Goal: Information Seeking & Learning: Compare options

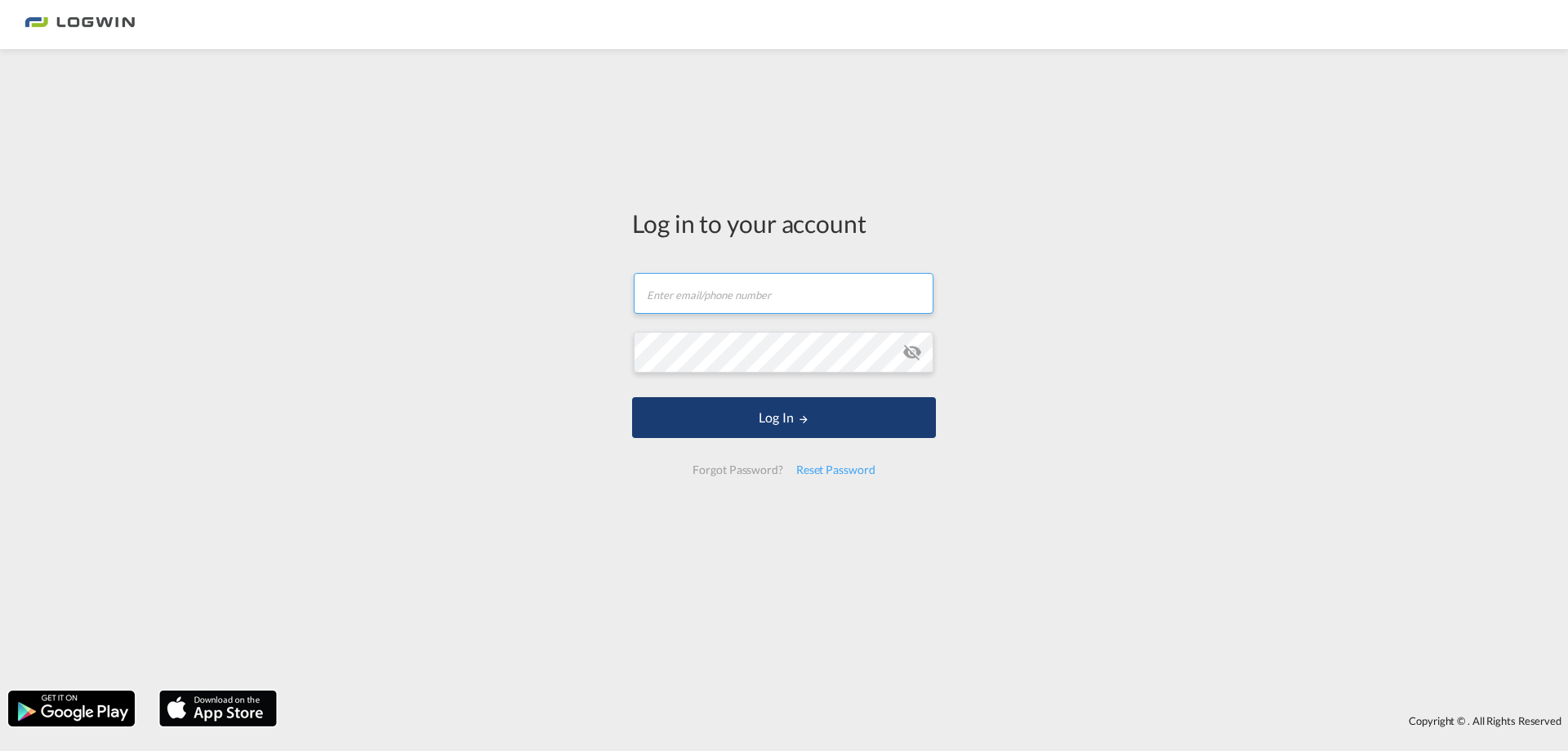
type input "[PERSON_NAME][EMAIL_ADDRESS][PERSON_NAME][DOMAIN_NAME]"
click at [783, 422] on button "Log In" at bounding box center [784, 417] width 304 height 41
